Goal: Obtain resource: Download file/media

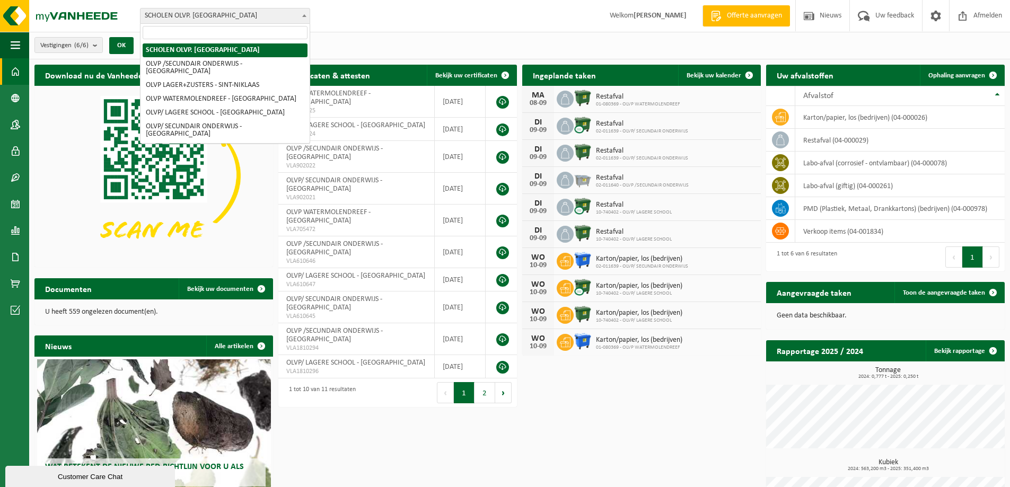
click at [303, 14] on b at bounding box center [304, 15] width 4 height 3
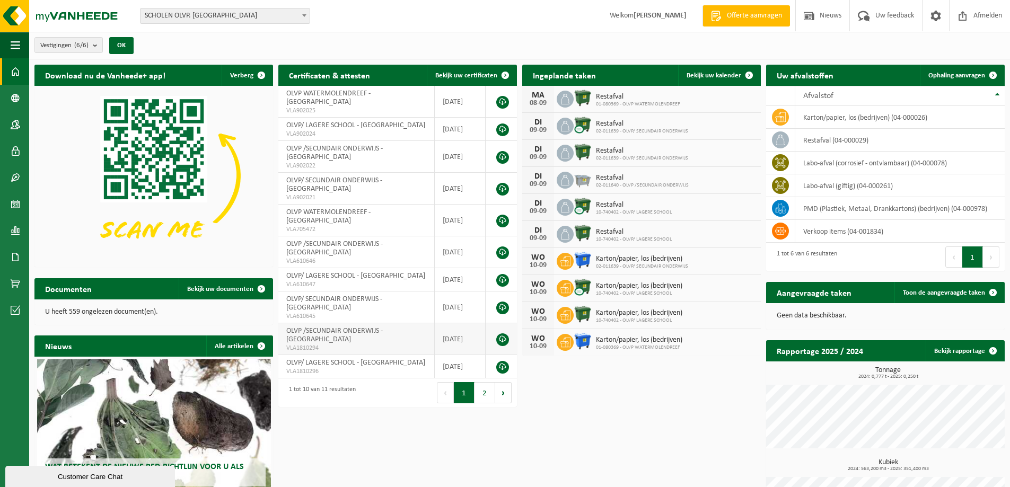
click at [504, 334] on link at bounding box center [502, 340] width 13 height 13
click at [15, 177] on span at bounding box center [16, 177] width 10 height 27
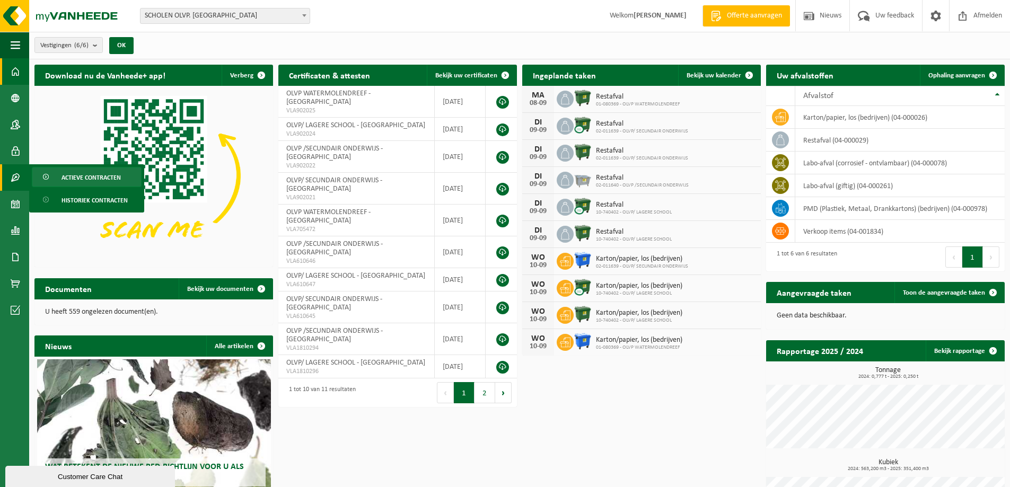
click at [95, 177] on span "Actieve contracten" at bounding box center [91, 178] width 59 height 20
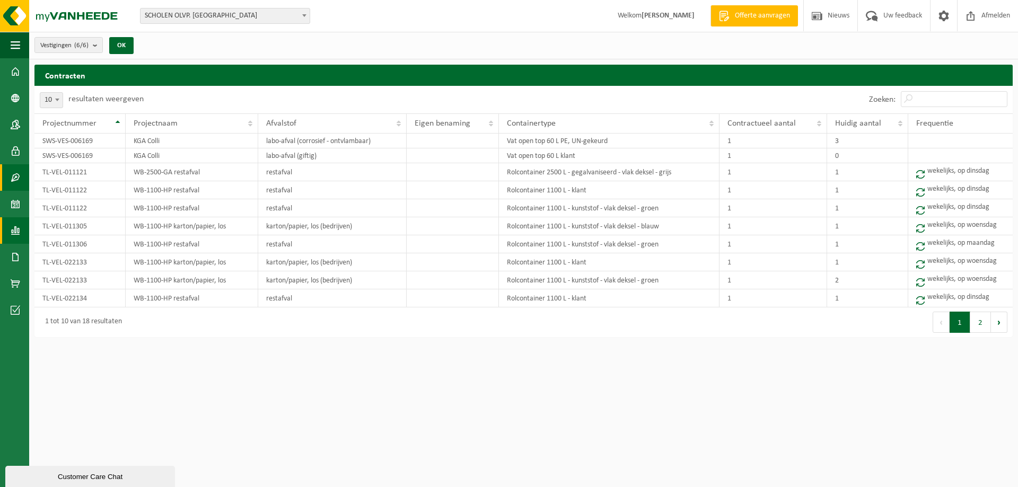
click at [15, 229] on span at bounding box center [16, 230] width 10 height 27
click at [79, 253] on span "In lijstvorm" at bounding box center [80, 253] width 37 height 20
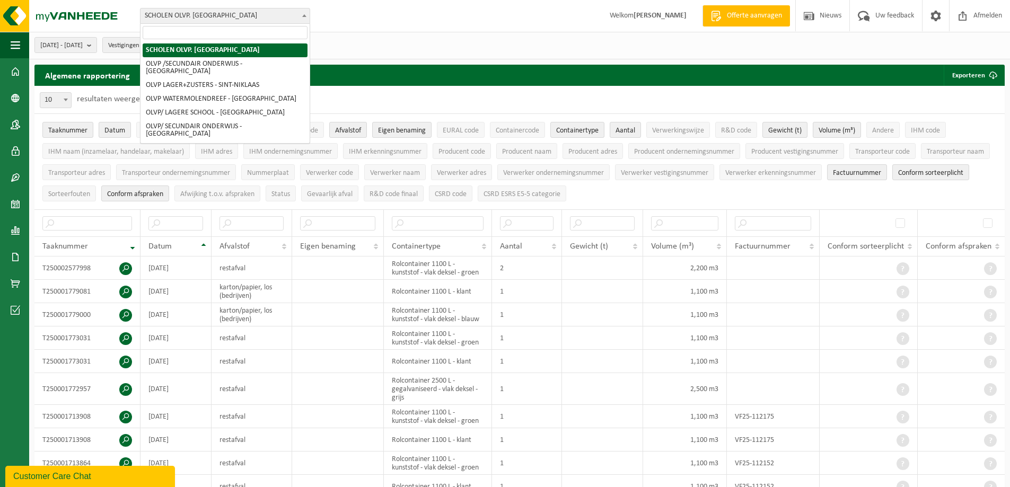
click at [304, 13] on span at bounding box center [304, 15] width 11 height 14
click at [304, 15] on b at bounding box center [304, 15] width 4 height 3
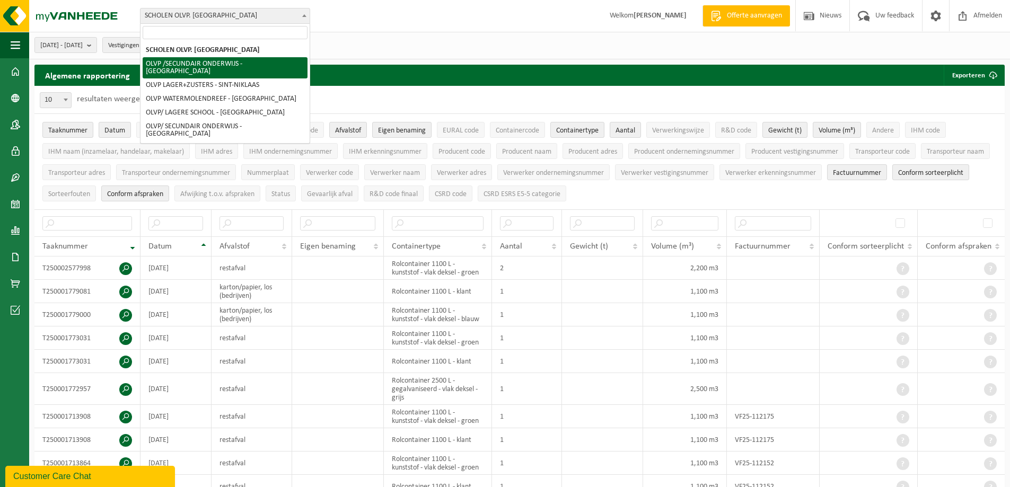
select select "8918"
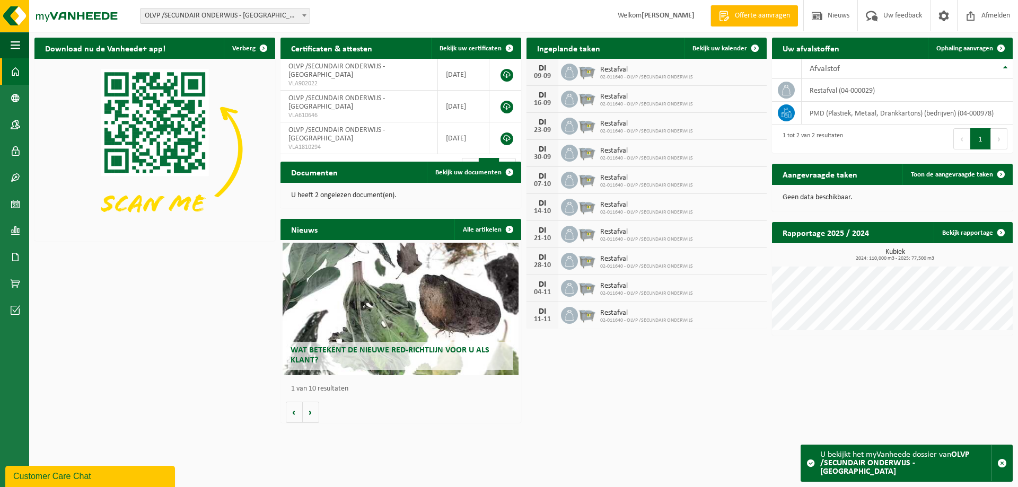
click at [809, 466] on span at bounding box center [811, 463] width 8 height 8
click at [466, 172] on span "Bekijk uw documenten" at bounding box center [468, 172] width 66 height 7
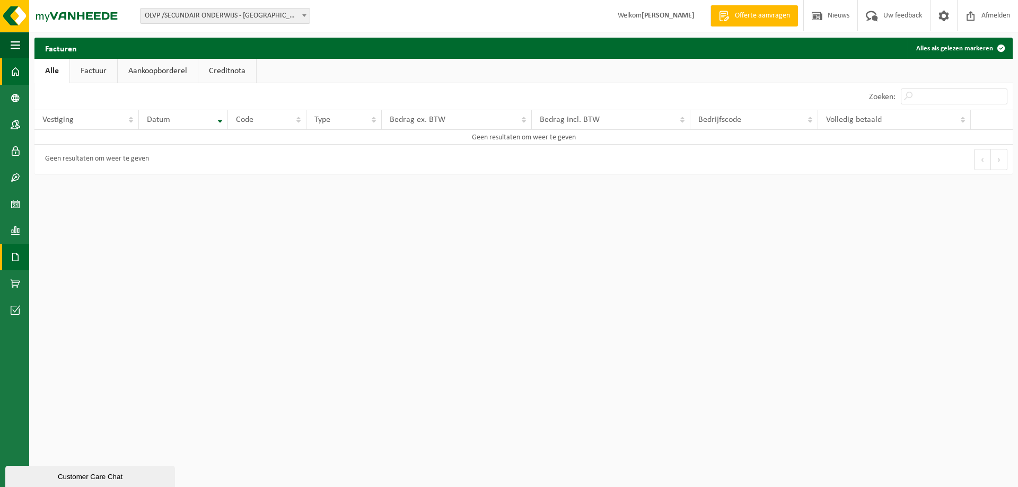
click at [15, 73] on span at bounding box center [16, 71] width 10 height 27
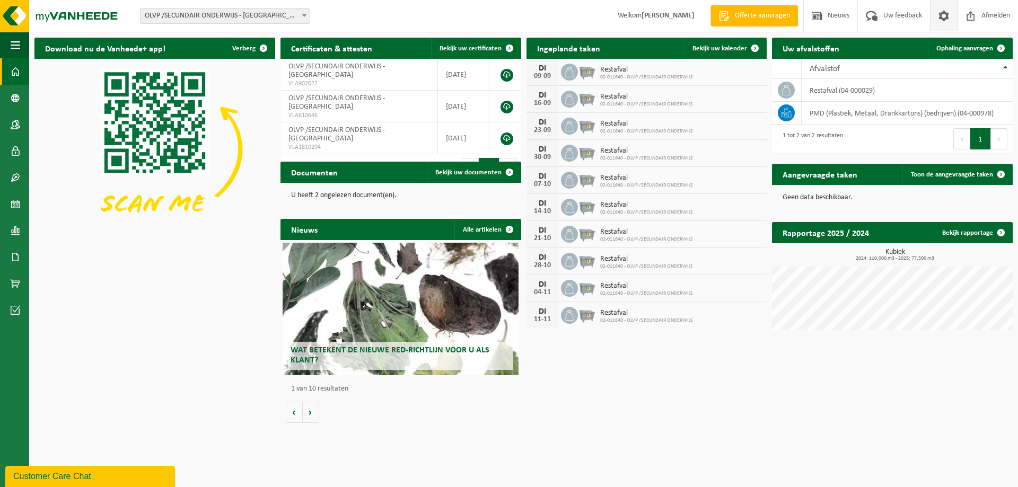
click at [940, 16] on span at bounding box center [944, 15] width 16 height 31
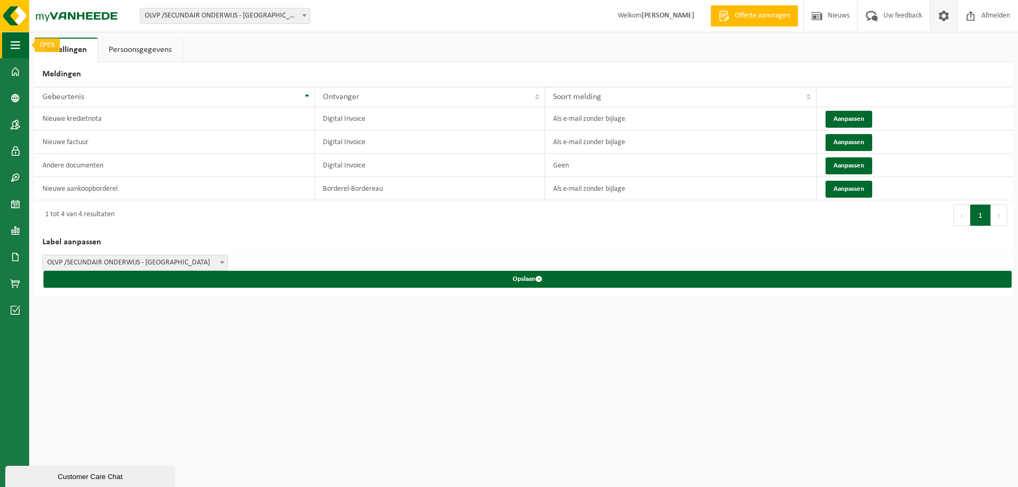
click at [11, 44] on span "button" at bounding box center [16, 45] width 10 height 27
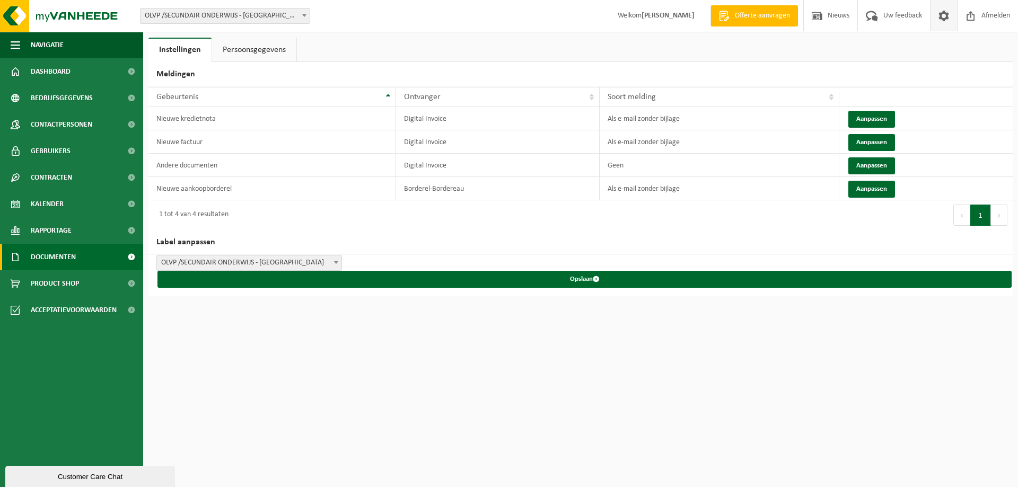
click at [129, 257] on span at bounding box center [131, 257] width 24 height 27
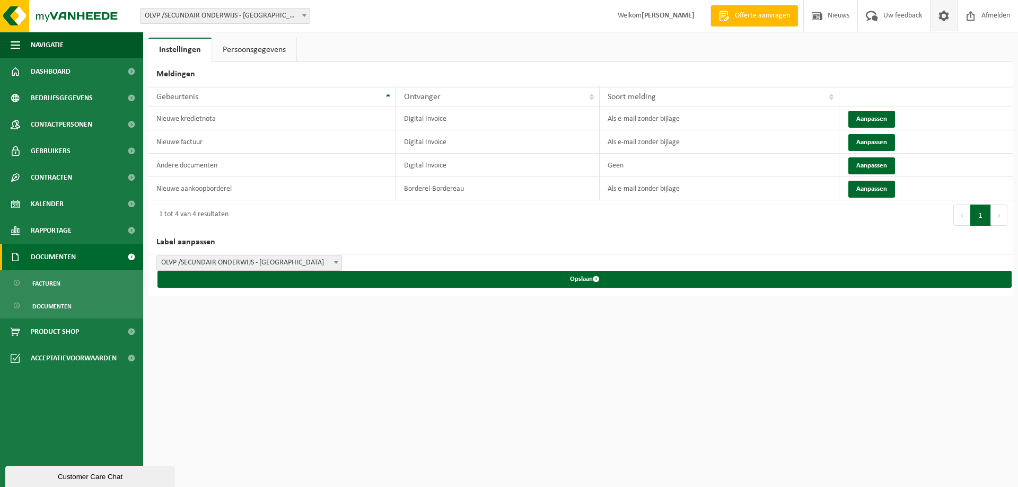
click at [65, 254] on span "Documenten" at bounding box center [53, 257] width 45 height 27
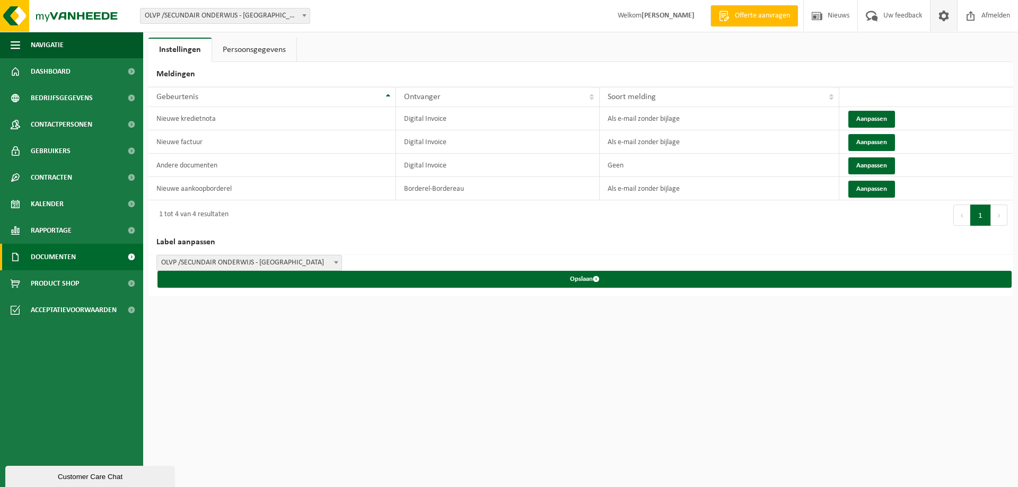
click at [65, 254] on span "Documenten" at bounding box center [53, 257] width 45 height 27
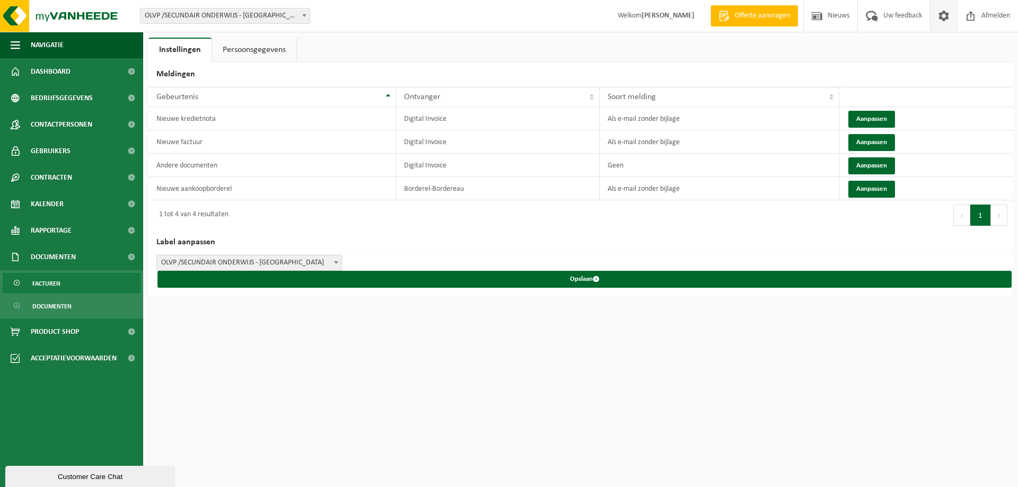
click at [56, 282] on span "Facturen" at bounding box center [46, 284] width 28 height 20
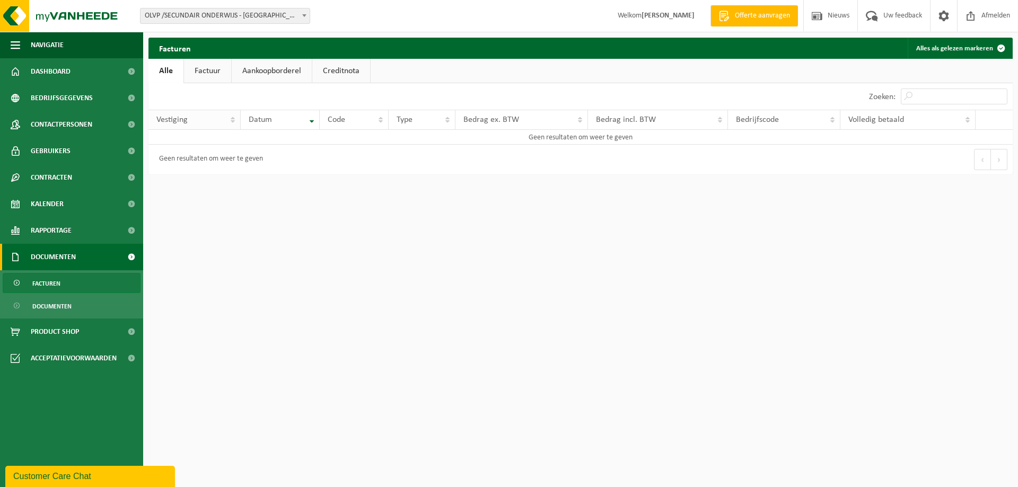
click at [236, 120] on th "Vestiging" at bounding box center [194, 120] width 92 height 20
click at [216, 71] on link "Factuur" at bounding box center [207, 71] width 47 height 24
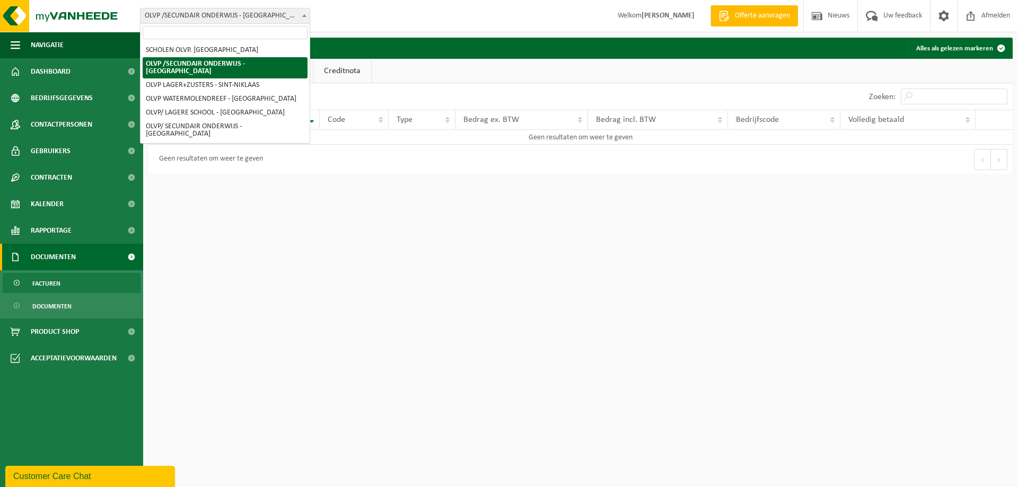
click at [304, 15] on b at bounding box center [304, 15] width 4 height 3
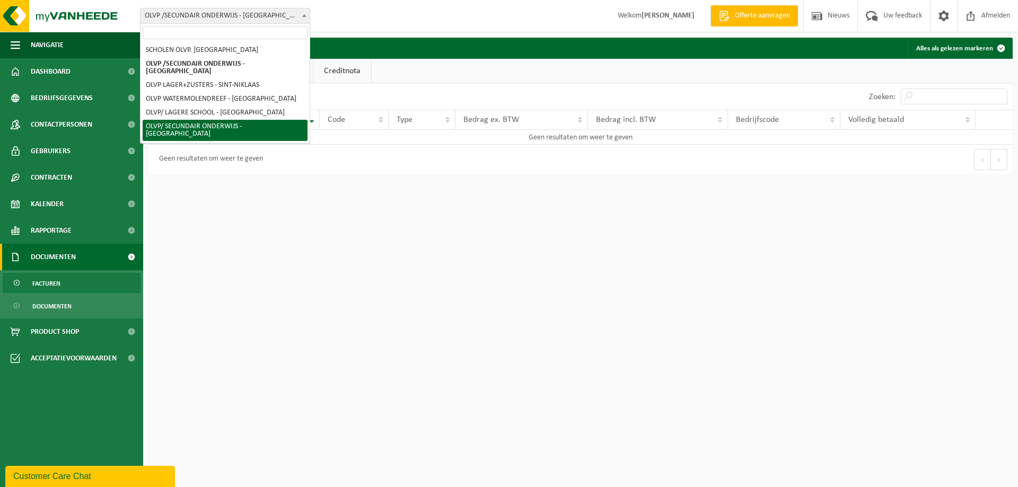
select select "8917"
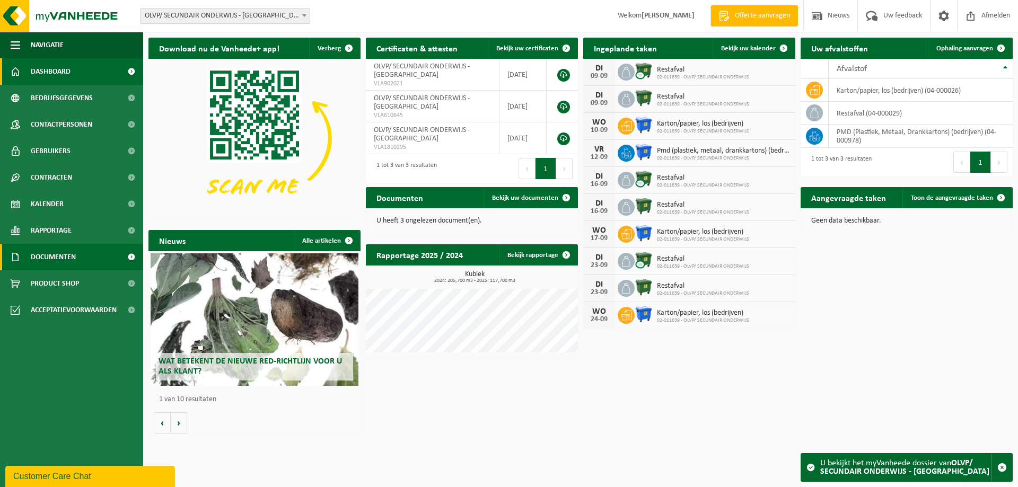
click at [62, 259] on span "Documenten" at bounding box center [53, 257] width 45 height 27
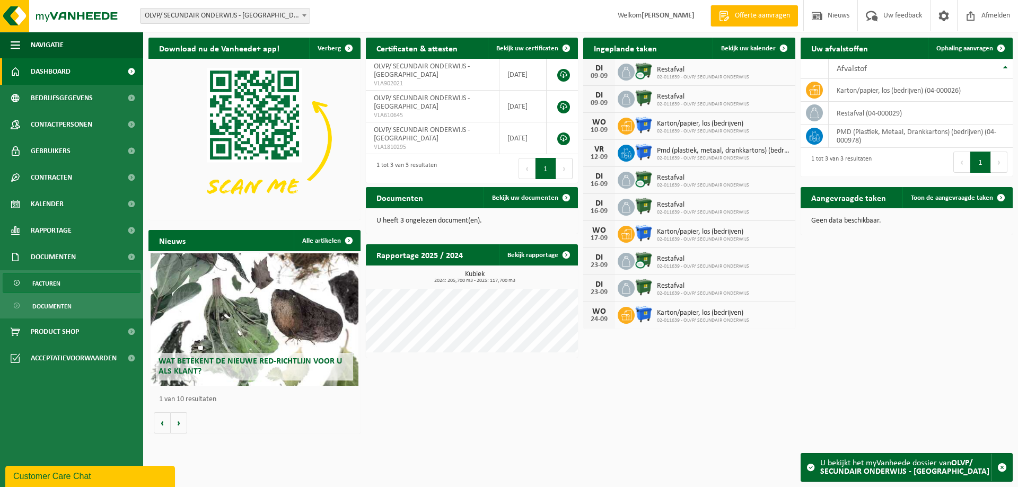
click at [53, 283] on span "Facturen" at bounding box center [46, 284] width 28 height 20
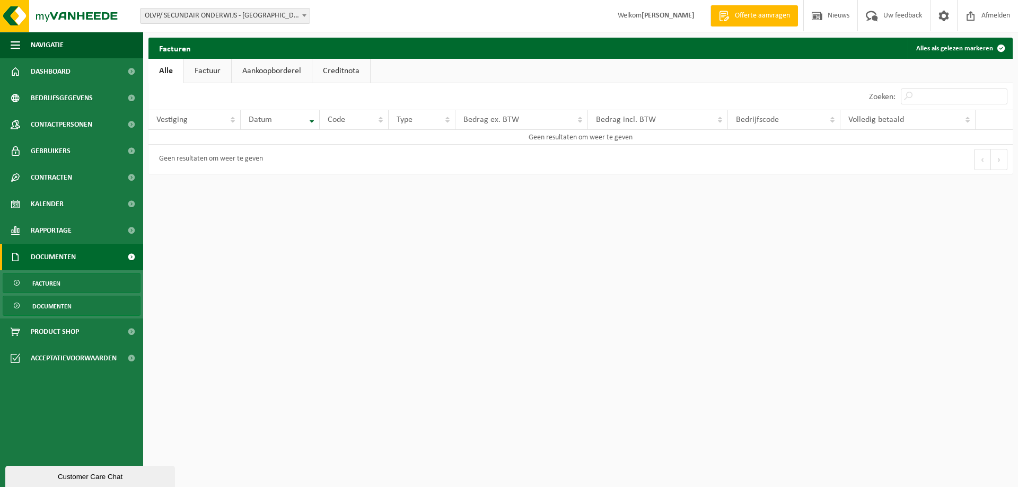
click at [63, 307] on span "Documenten" at bounding box center [51, 306] width 39 height 20
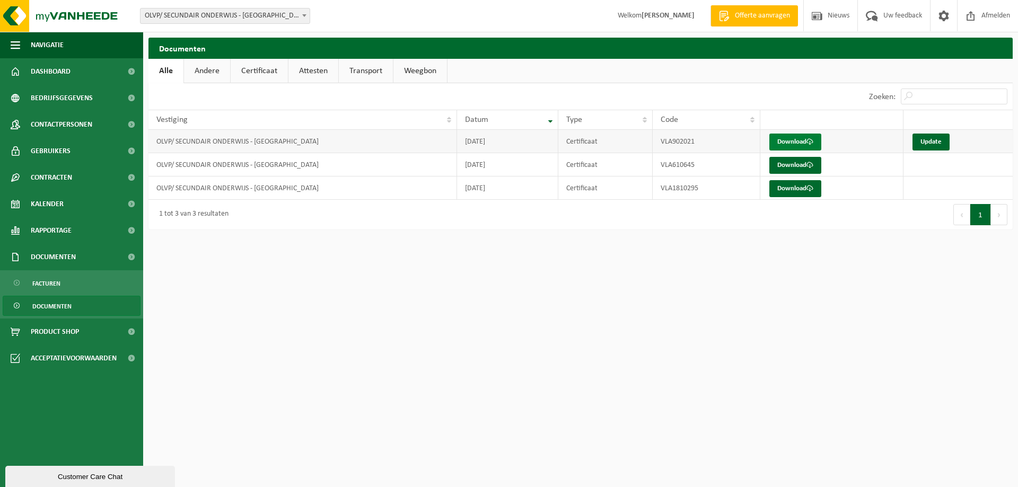
click at [791, 142] on link "Download" at bounding box center [795, 142] width 52 height 17
